Goal: Navigation & Orientation: Understand site structure

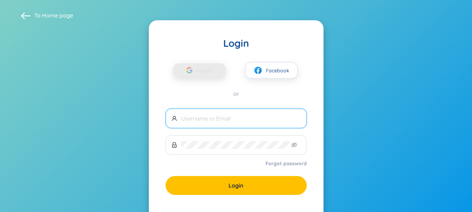
click at [215, 74] on span "Google" at bounding box center [206, 70] width 20 height 15
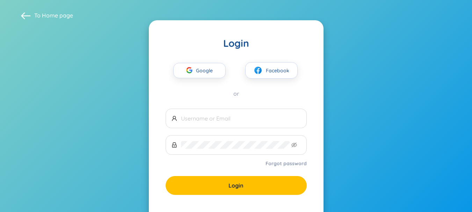
scroll to position [37, 0]
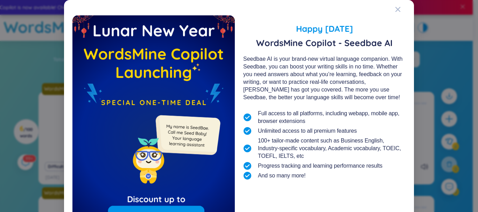
scroll to position [68, 0]
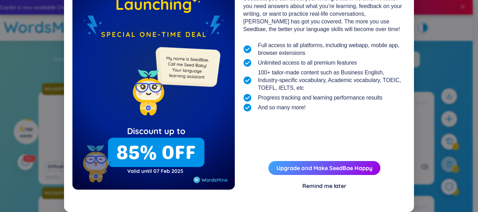
click at [330, 184] on div "Remind me later" at bounding box center [324, 186] width 44 height 8
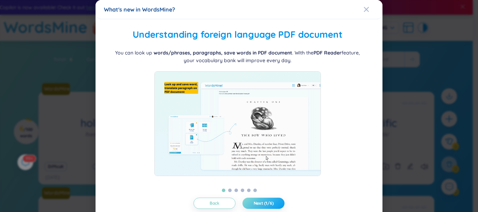
click at [264, 205] on span "Next (1/6)" at bounding box center [263, 204] width 20 height 6
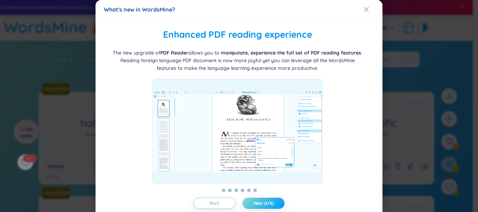
click at [264, 205] on span "Next (1/6)" at bounding box center [263, 204] width 20 height 6
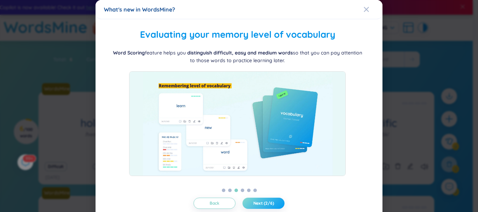
click at [264, 205] on span "Next (2/6)" at bounding box center [263, 204] width 21 height 6
click at [264, 205] on span "Next (3/6)" at bounding box center [263, 204] width 20 height 6
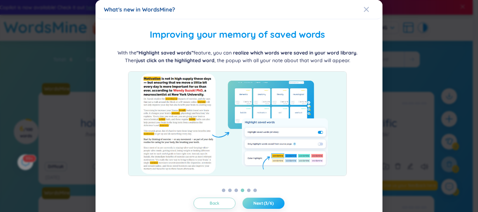
click at [264, 205] on span "Next (3/6)" at bounding box center [263, 204] width 20 height 6
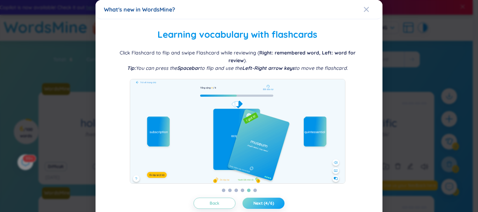
click at [264, 205] on span "Next (4/6)" at bounding box center [263, 204] width 21 height 6
click at [264, 205] on span "Next (5/6)" at bounding box center [263, 204] width 21 height 6
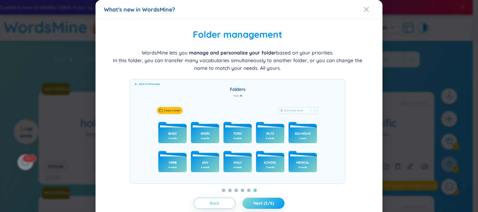
click at [264, 205] on span "Next (5/6)" at bounding box center [263, 204] width 21 height 6
click at [264, 205] on div "What's new in WordsMine? Folder management WordsMine lets you manage and person…" at bounding box center [239, 106] width 478 height 212
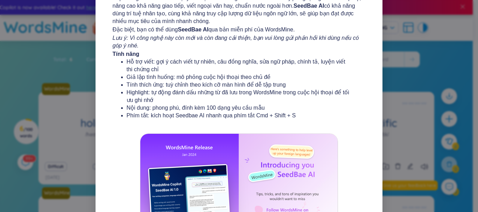
scroll to position [141, 0]
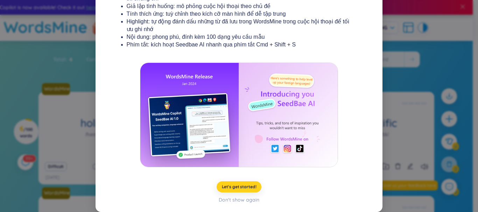
click at [249, 191] on button "Let's get started!" at bounding box center [238, 186] width 45 height 11
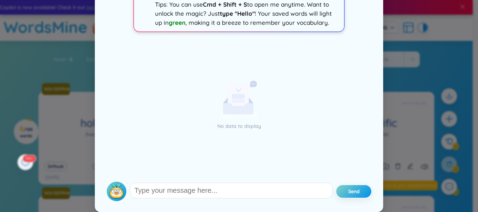
scroll to position [0, 0]
